Goal: Find specific page/section: Find specific page/section

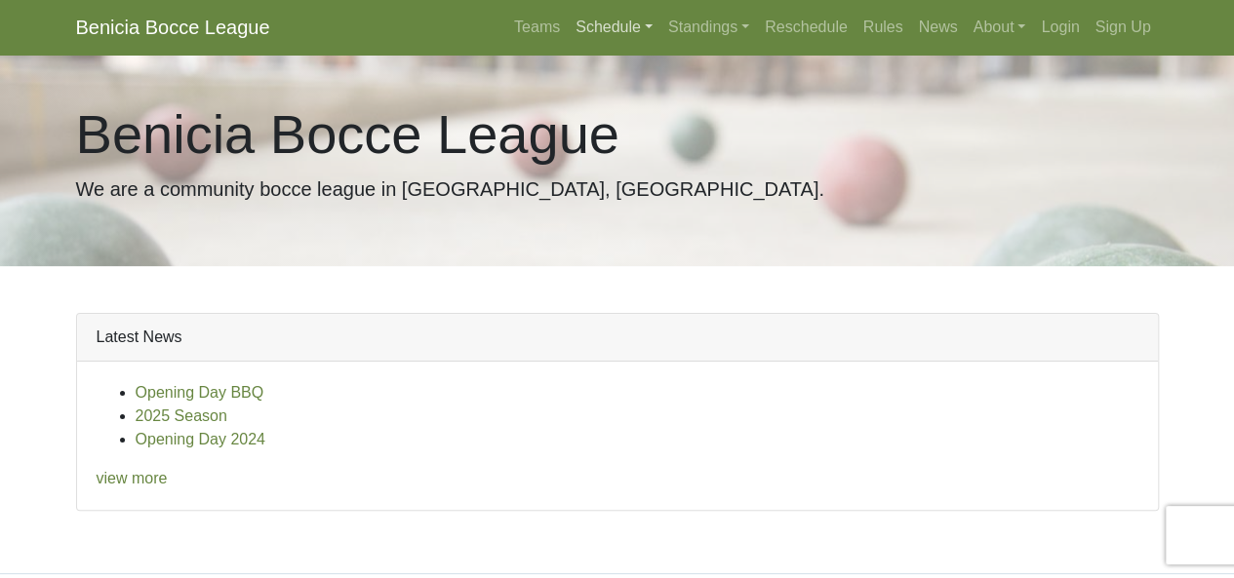
click at [615, 28] on link "Schedule" at bounding box center [614, 27] width 93 height 39
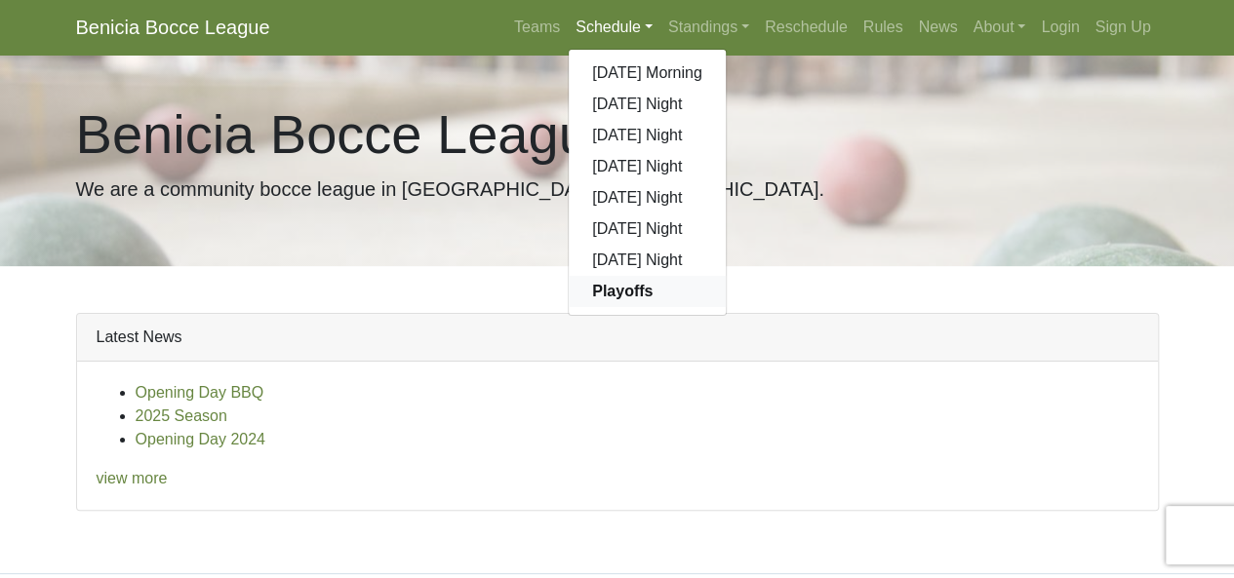
click at [636, 299] on strong "Playoffs" at bounding box center [622, 291] width 60 height 17
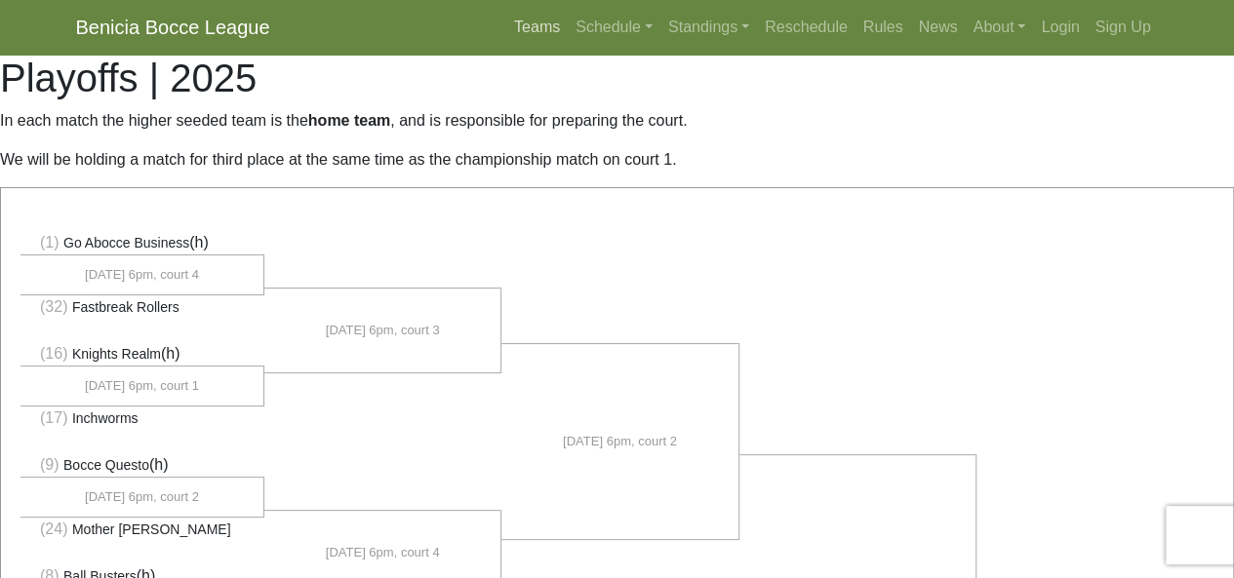
click at [540, 33] on link "Teams" at bounding box center [536, 27] width 61 height 39
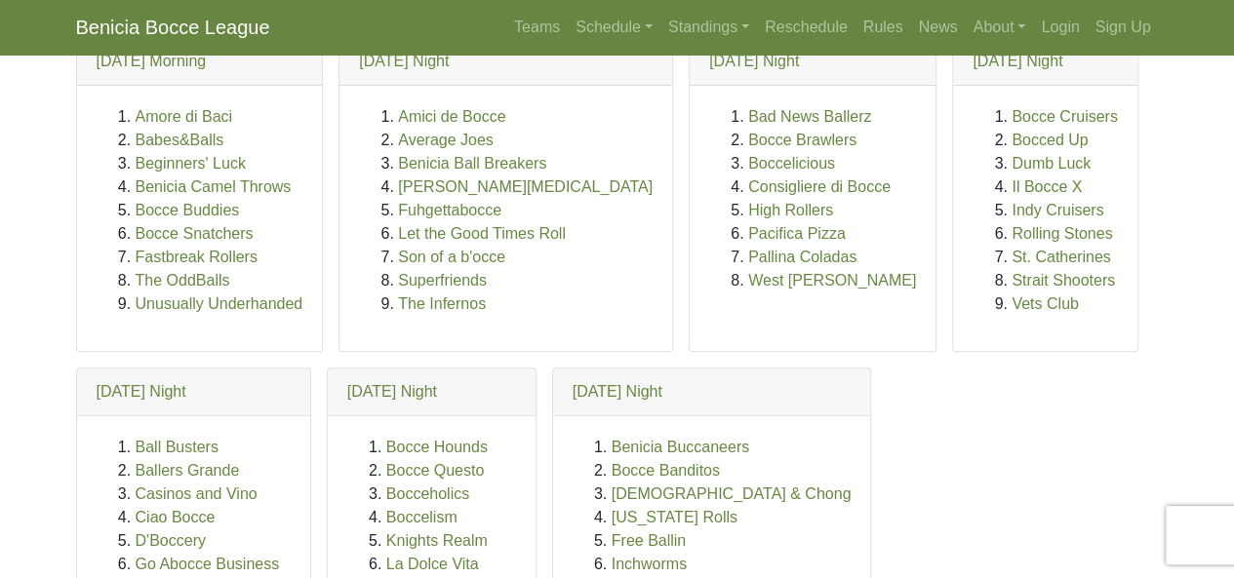
scroll to position [293, 0]
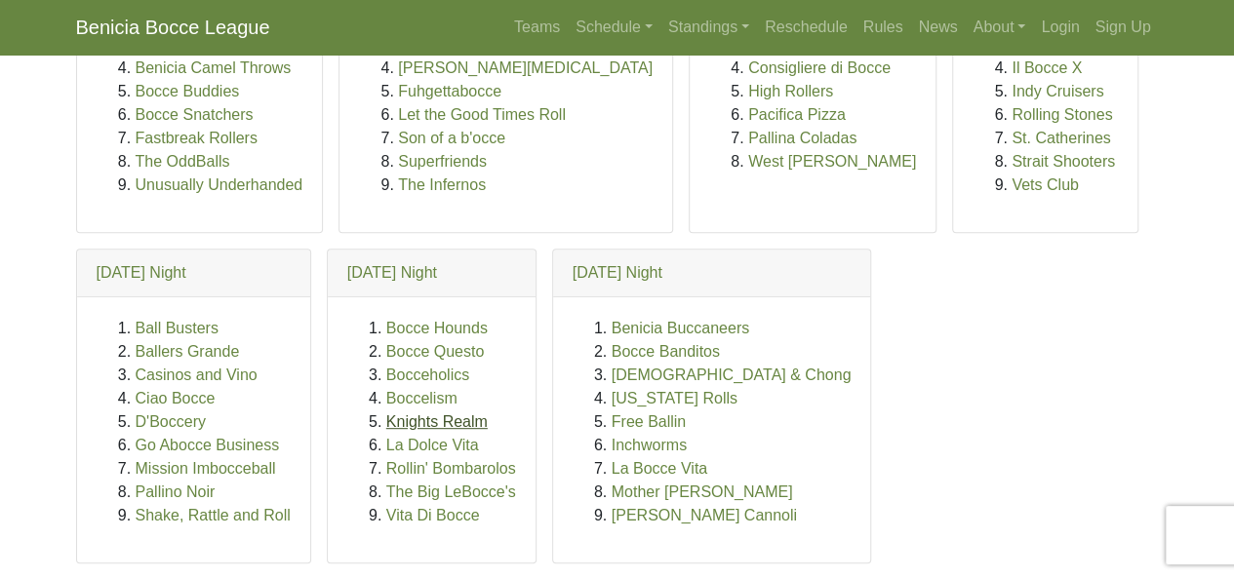
click at [435, 430] on link "Knights Realm" at bounding box center [436, 421] width 101 height 17
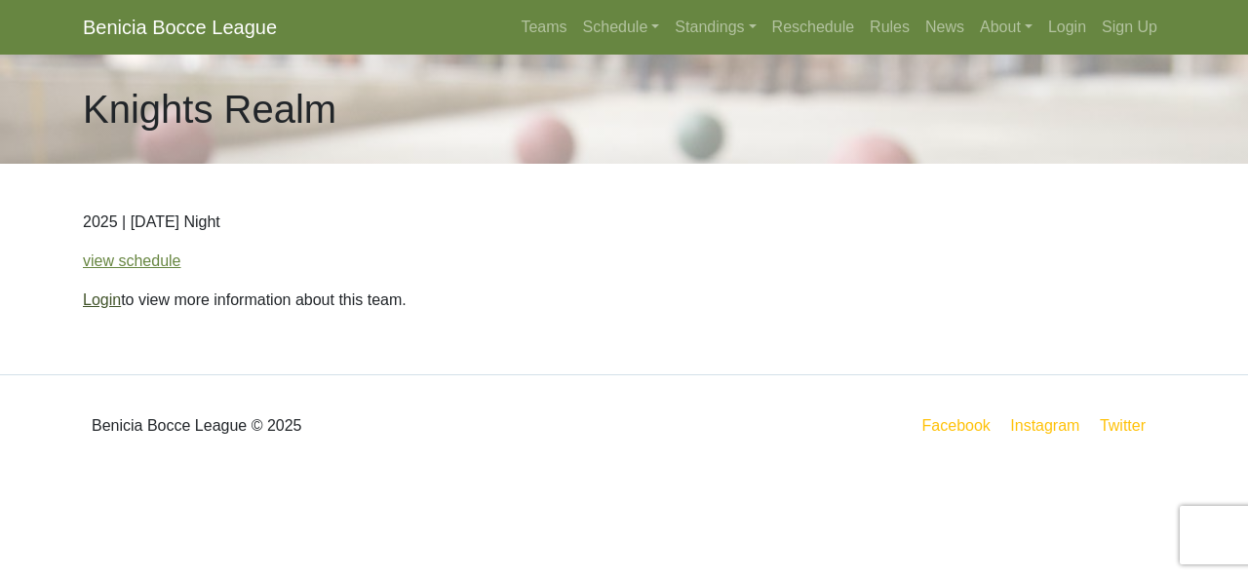
click at [113, 299] on link "Login" at bounding box center [102, 300] width 38 height 17
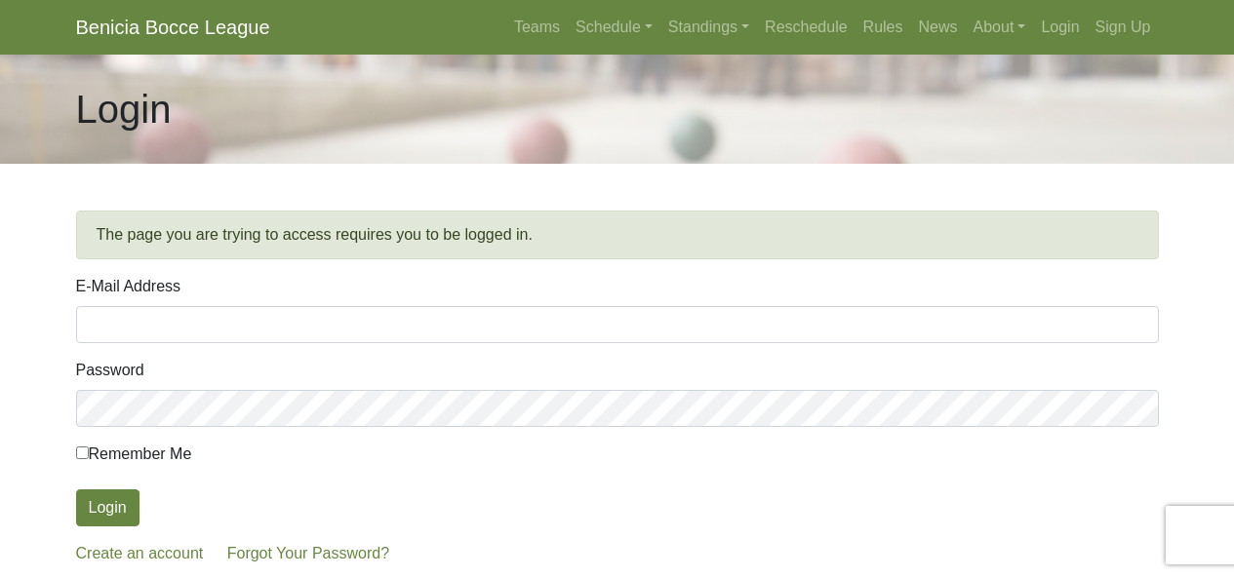
scroll to position [135, 0]
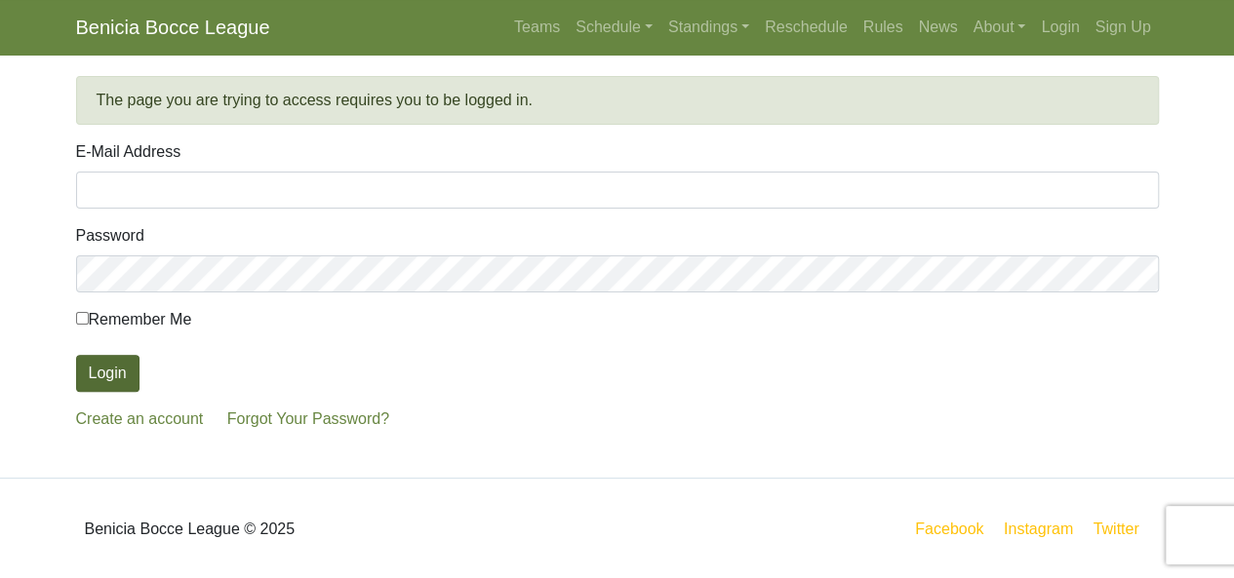
type input "[EMAIL_ADDRESS][DOMAIN_NAME]"
click at [103, 374] on button "Login" at bounding box center [107, 373] width 63 height 37
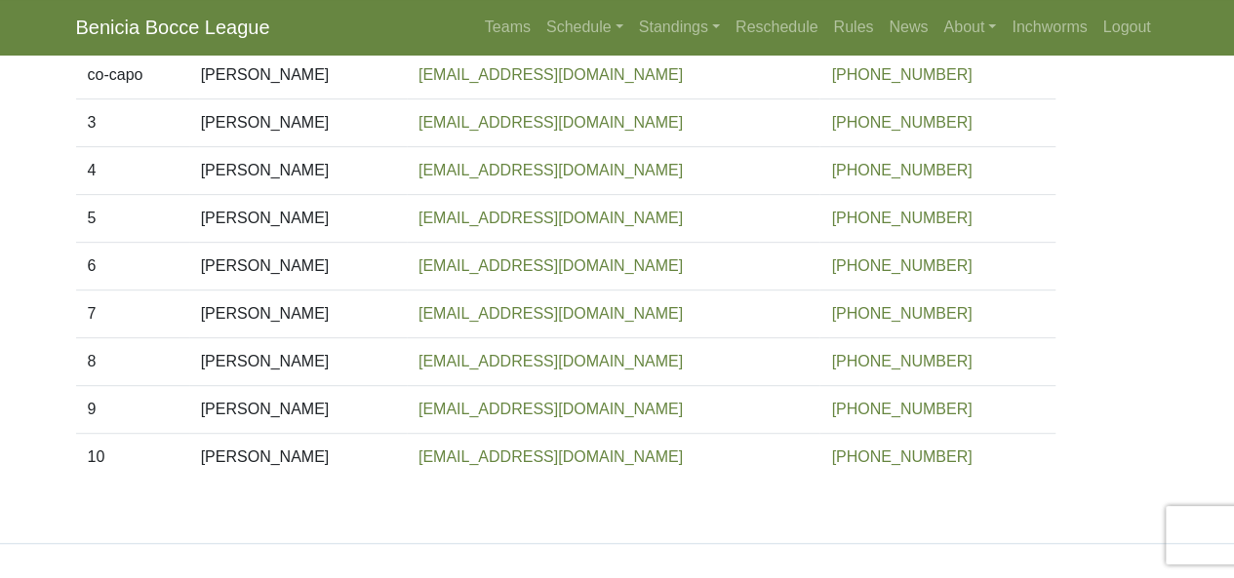
scroll to position [443, 0]
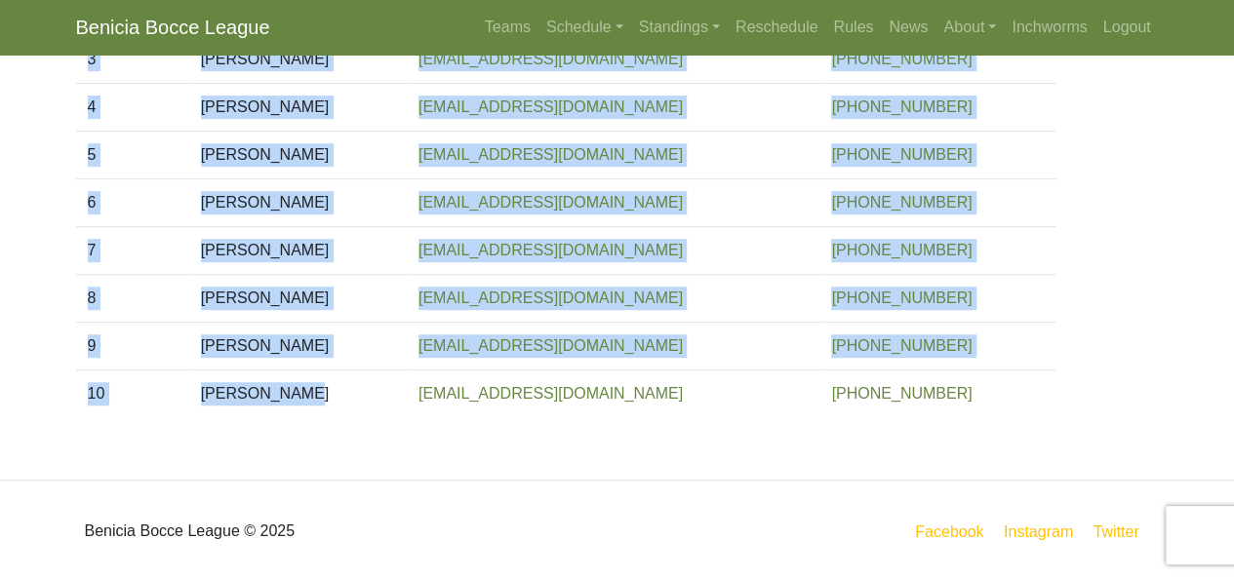
drag, startPoint x: 224, startPoint y: 113, endPoint x: 333, endPoint y: 399, distance: 305.6
click at [333, 399] on tbody "capo [PERSON_NAME] [EMAIL_ADDRESS][DOMAIN_NAME] [PHONE_NUMBER] co-capo [PERSON_…" at bounding box center [617, 179] width 1082 height 478
copy tbody "[PERSON_NAME] [EMAIL_ADDRESS][DOMAIN_NAME] [PHONE_NUMBER] co-capo [PERSON_NAME]…"
